Goal: Find specific page/section: Find specific page/section

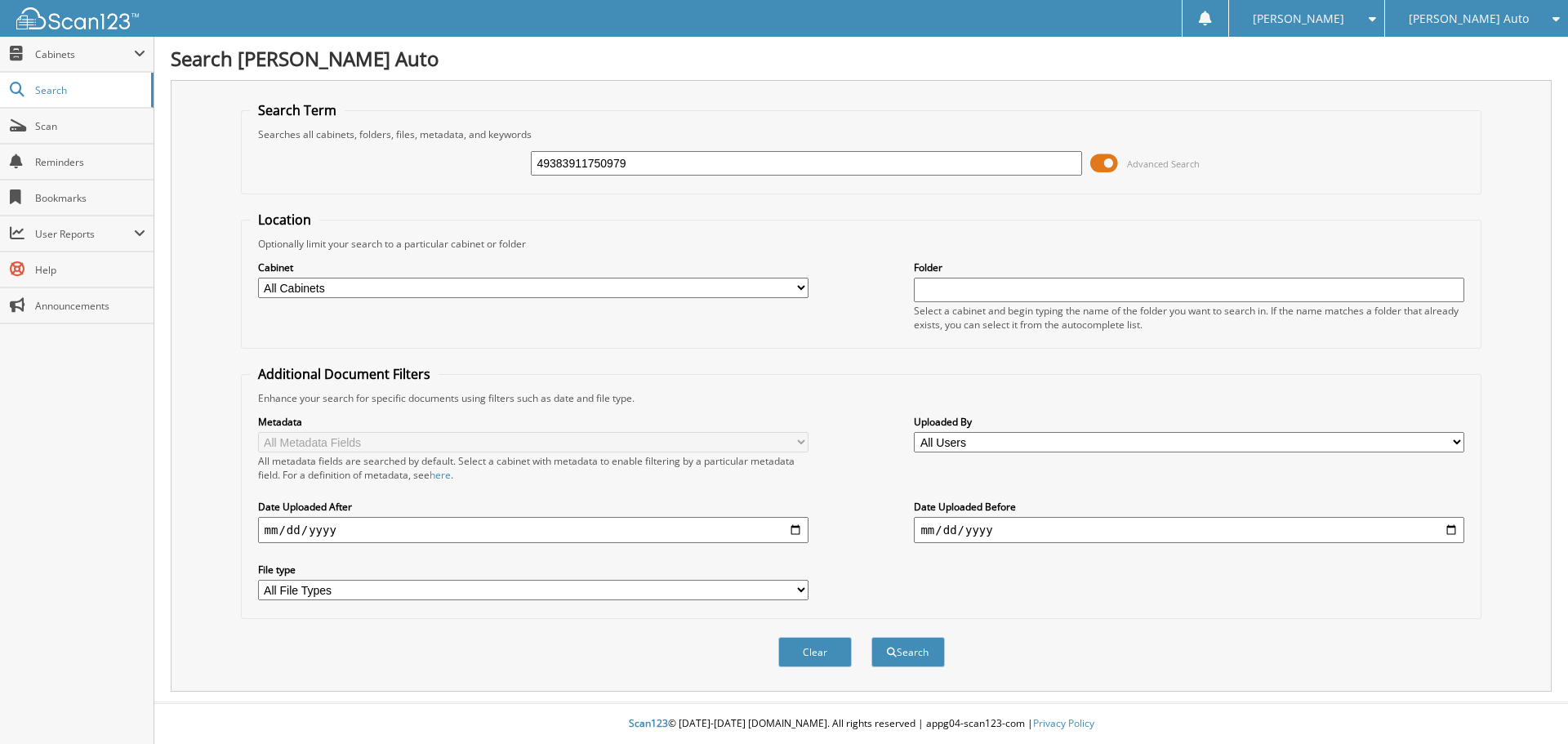
type input "49383911750979"
click at [872, 637] on button "Search" at bounding box center [909, 651] width 73 height 30
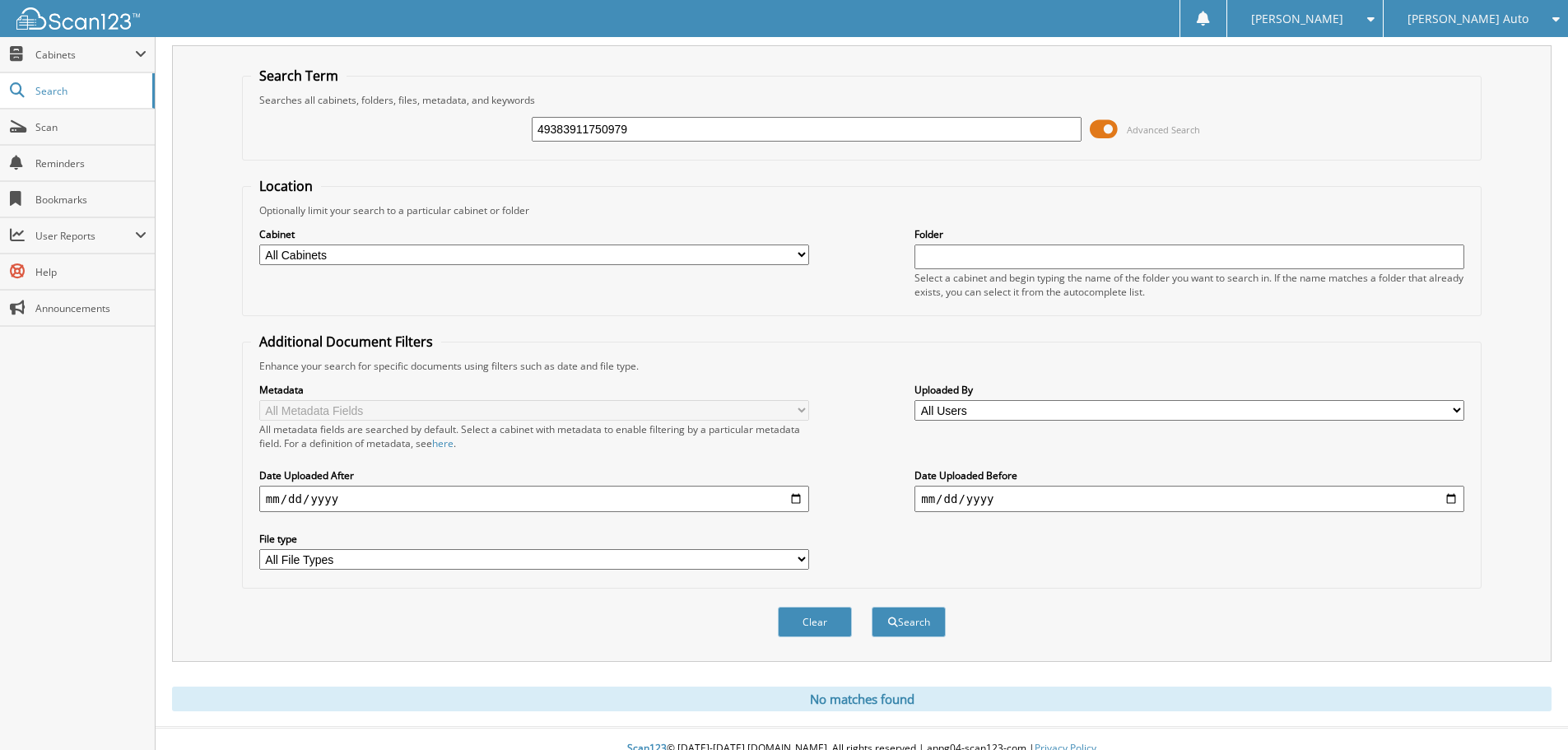
scroll to position [55, 0]
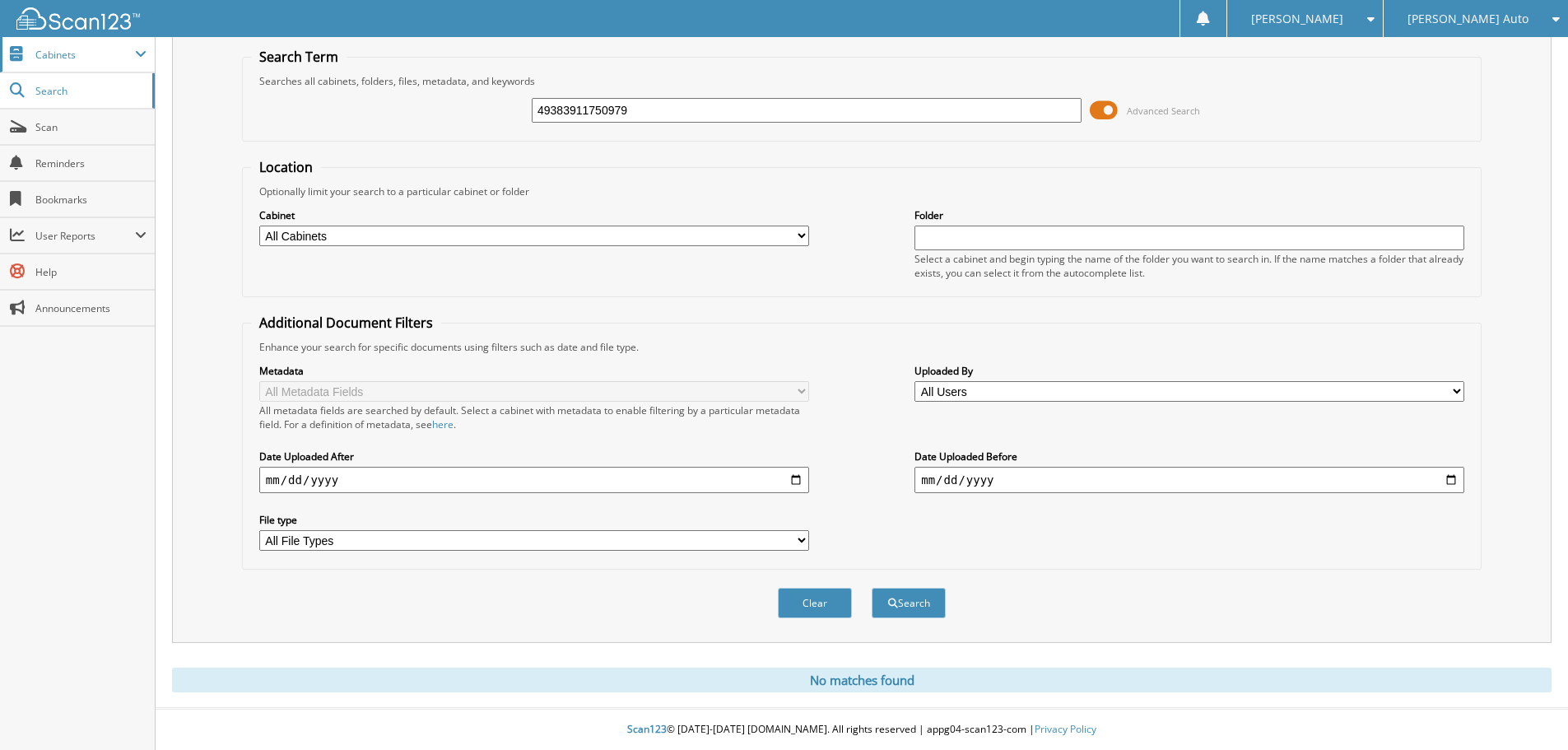
click at [102, 46] on span "Cabinets" at bounding box center [77, 54] width 155 height 35
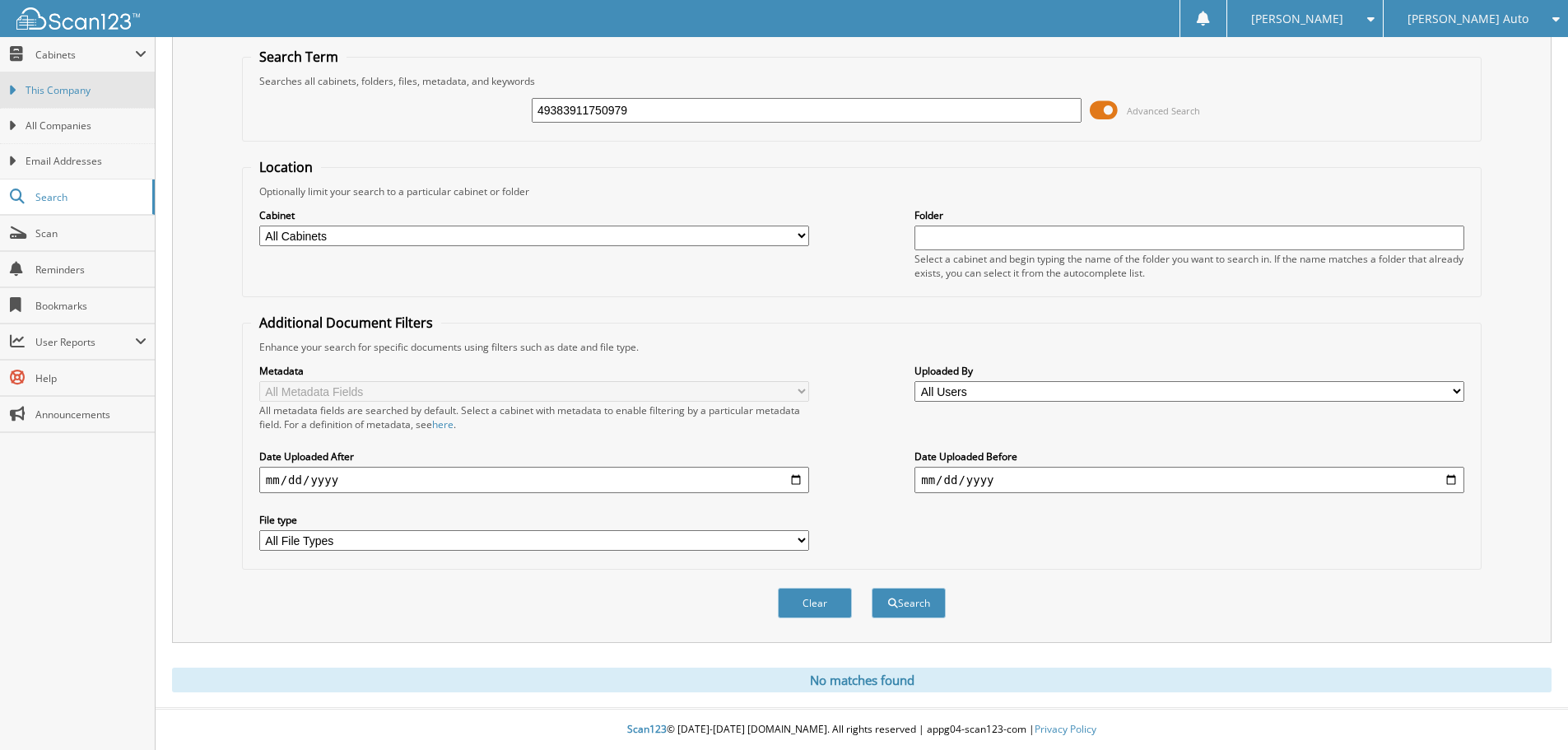
click at [86, 93] on span "This Company" at bounding box center [86, 89] width 121 height 15
